Goal: Information Seeking & Learning: Learn about a topic

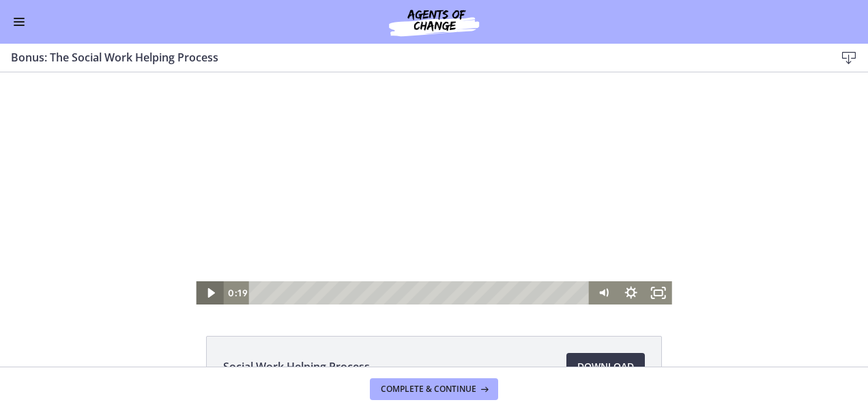
click at [211, 293] on icon "Play Video" at bounding box center [210, 292] width 27 height 23
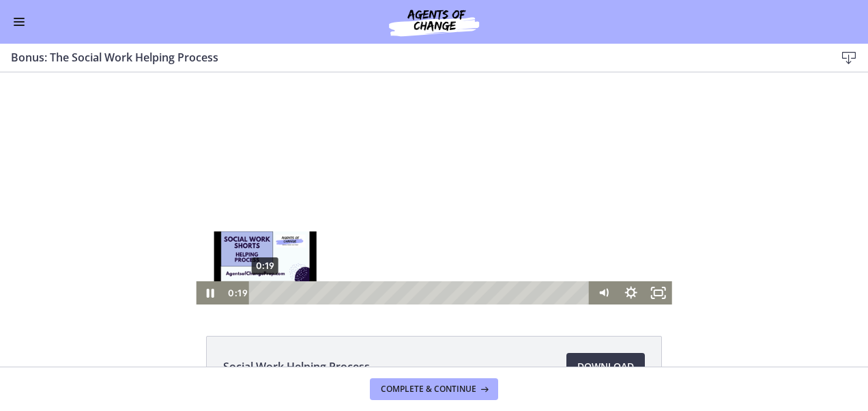
click at [260, 294] on div "0:19" at bounding box center [421, 292] width 324 height 23
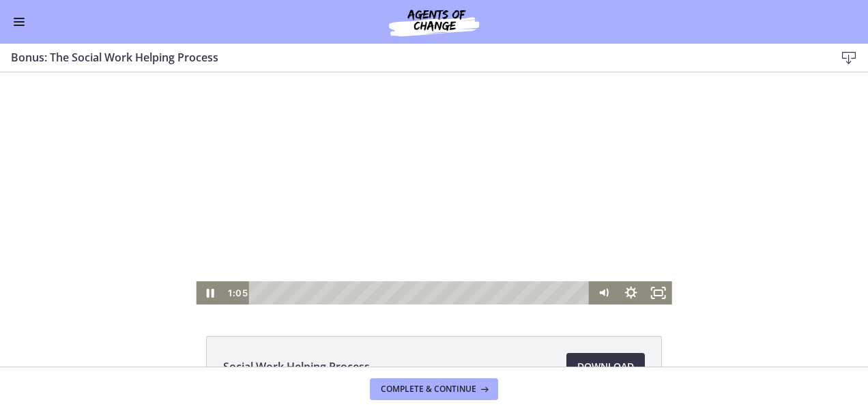
click at [604, 356] on link "Download Opens in a new window" at bounding box center [605, 366] width 78 height 27
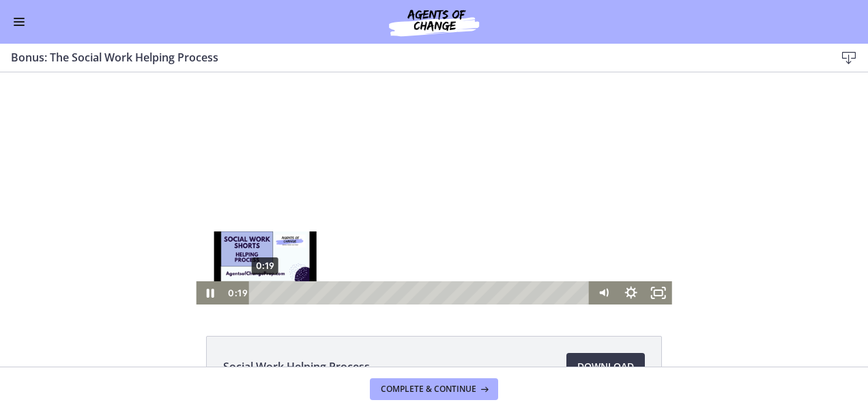
drag, startPoint x: 604, startPoint y: 428, endPoint x: 258, endPoint y: 278, distance: 377.6
click at [260, 295] on div "0:19" at bounding box center [421, 292] width 324 height 23
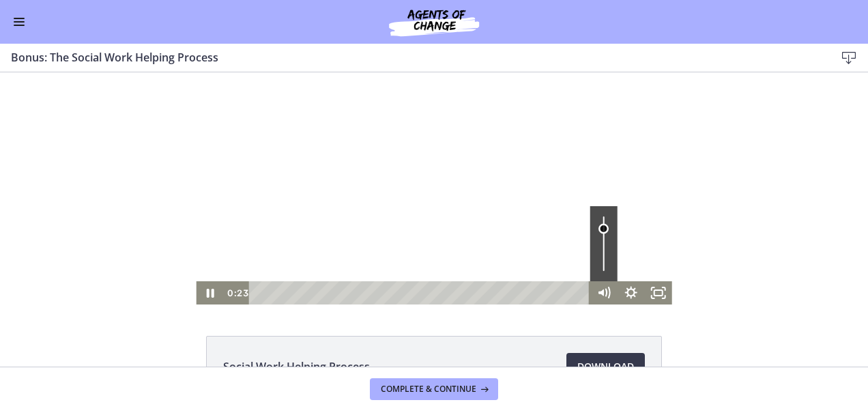
click at [600, 229] on div "Volume" at bounding box center [603, 229] width 10 height 10
click at [652, 291] on icon "Fullscreen" at bounding box center [658, 293] width 33 height 28
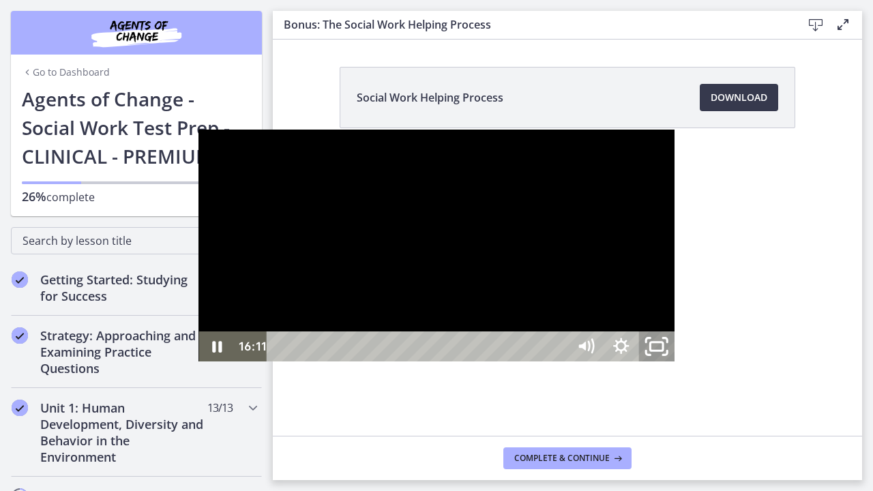
click at [678, 365] on icon "Unfullscreen" at bounding box center [657, 347] width 42 height 36
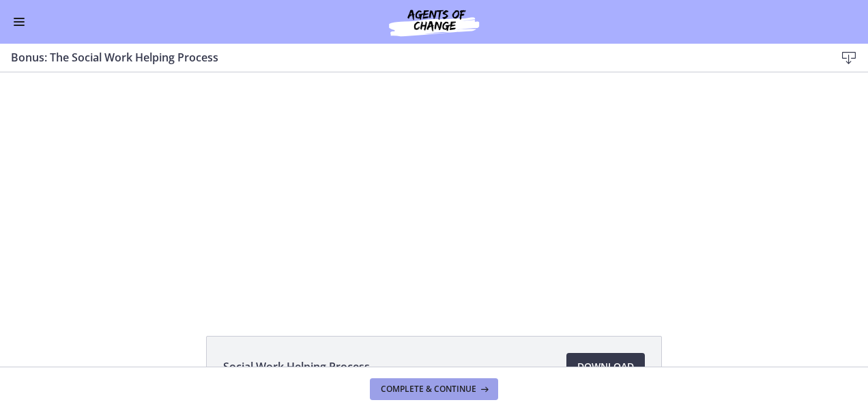
click at [473, 386] on span "Complete & continue" at bounding box center [428, 388] width 95 height 11
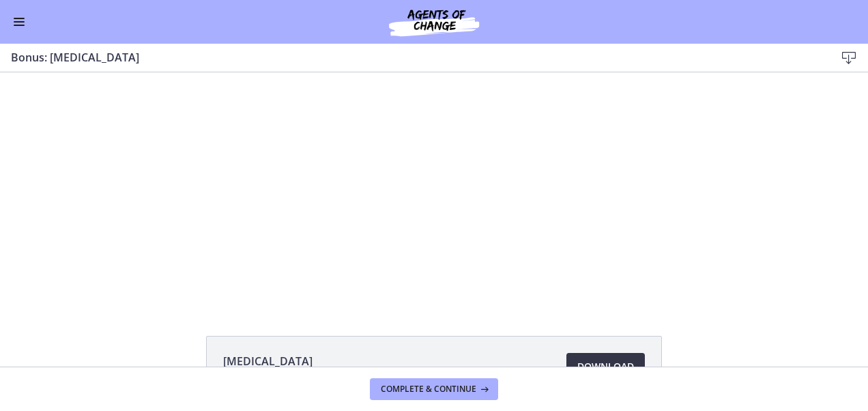
click at [584, 353] on link "Download Opens in a new window" at bounding box center [605, 366] width 78 height 27
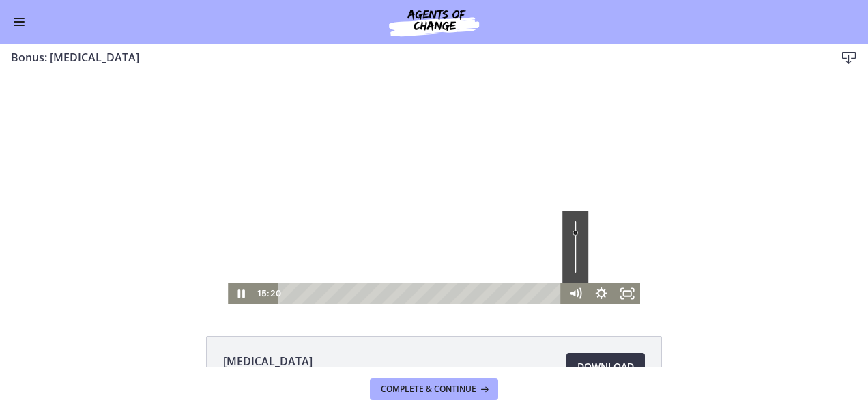
click at [568, 248] on div "Volume" at bounding box center [575, 247] width 26 height 72
drag, startPoint x: 568, startPoint y: 248, endPoint x: 568, endPoint y: 256, distance: 7.5
click at [571, 256] on div "Volume" at bounding box center [575, 256] width 8 height 8
drag, startPoint x: 568, startPoint y: 256, endPoint x: 573, endPoint y: 246, distance: 11.0
click at [573, 246] on div "Volume" at bounding box center [575, 246] width 8 height 8
